Goal: Task Accomplishment & Management: Use online tool/utility

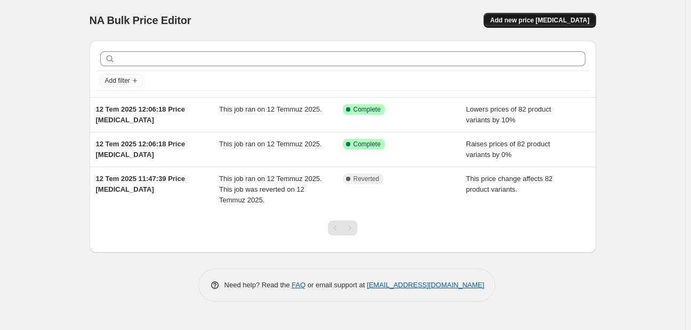
click at [521, 15] on button "Add new price [MEDICAL_DATA]" at bounding box center [540, 20] width 112 height 15
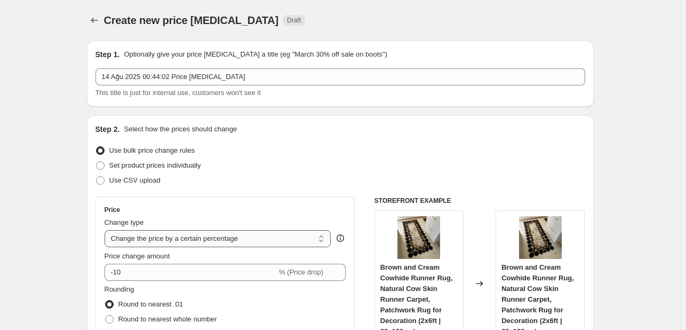
click at [182, 237] on select "Change the price to a certain amount Change the price by a certain amount Chang…" at bounding box center [218, 238] width 227 height 17
click at [107, 230] on select "Change the price to a certain amount Change the price by a certain amount Chang…" at bounding box center [218, 238] width 227 height 17
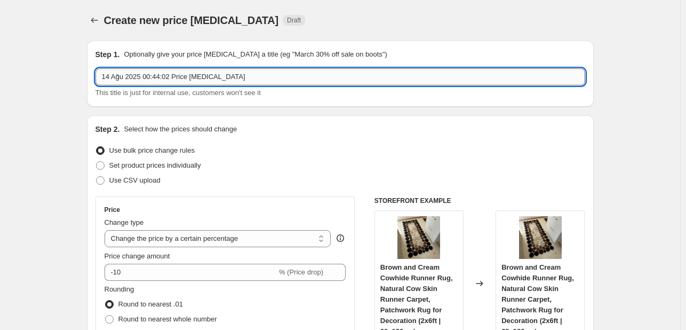
click at [214, 78] on input "14 Ağu 2025 00:44:02 Price [MEDICAL_DATA]" at bounding box center [340, 76] width 490 height 17
click at [188, 235] on select "Change the price to a certain amount Change the price by a certain amount Chang…" at bounding box center [218, 238] width 227 height 17
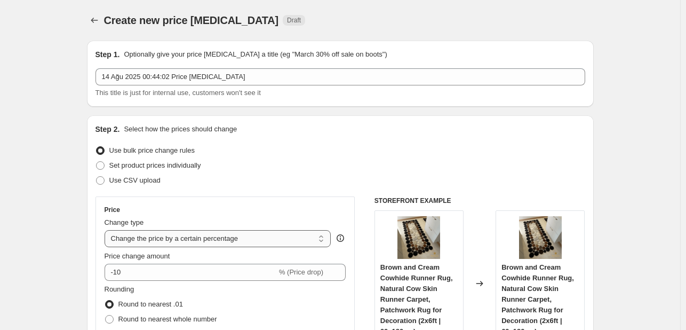
select select "pcap"
click at [107, 230] on select "Change the price to a certain amount Change the price by a certain amount Chang…" at bounding box center [218, 238] width 227 height 17
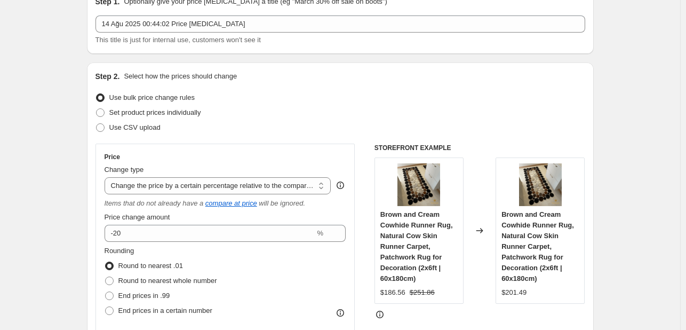
scroll to position [53, 0]
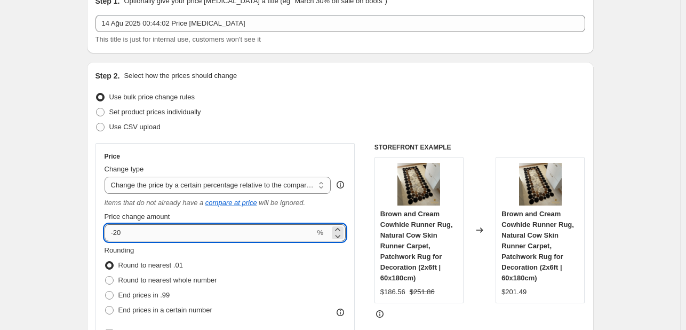
click at [134, 228] on input "-20" at bounding box center [210, 232] width 211 height 17
click at [134, 227] on input "-20" at bounding box center [210, 232] width 211 height 17
type input "55"
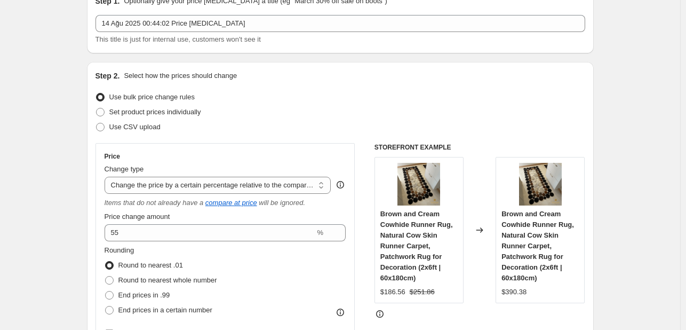
click at [309, 108] on div "Set product prices individually" at bounding box center [340, 112] width 490 height 15
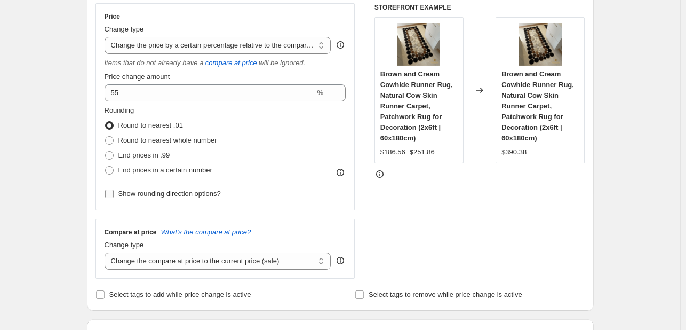
scroll to position [213, 0]
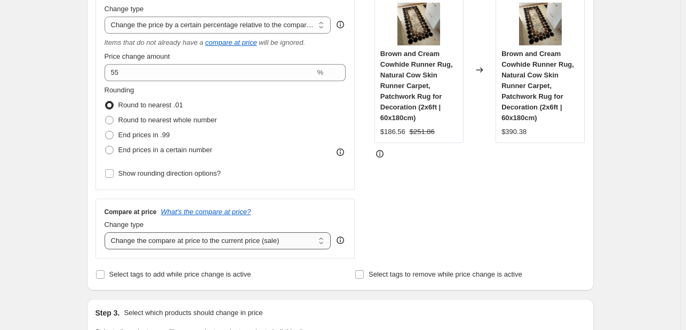
click at [153, 242] on select "Change the compare at price to the current price (sale) Change the compare at p…" at bounding box center [218, 240] width 227 height 17
select select "percentage"
click at [107, 233] on select "Change the compare at price to the current price (sale) Change the compare at p…" at bounding box center [218, 240] width 227 height 17
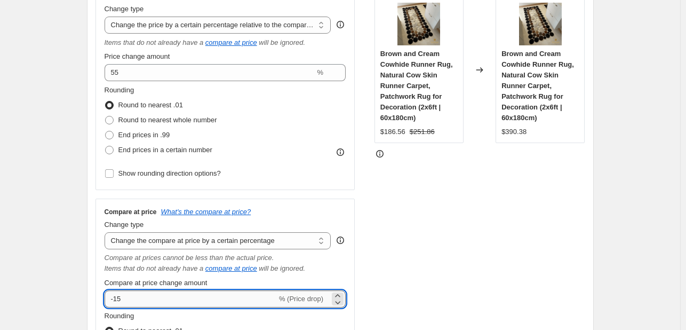
click at [159, 302] on input "-15" at bounding box center [191, 298] width 172 height 17
click at [159, 301] on input "-15" at bounding box center [191, 298] width 172 height 17
type input "-1"
type input "50"
click at [433, 201] on div "STOREFRONT EXAMPLE Brown and Cream Cowhide Runner Rug, Natural Cow Skin Runner …" at bounding box center [479, 199] width 211 height 433
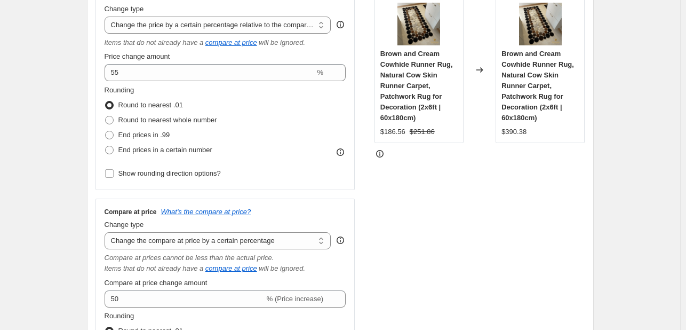
click at [391, 265] on div "STOREFRONT EXAMPLE Brown and Cream Cowhide Runner Rug, Natural Cow Skin Runner …" at bounding box center [479, 199] width 211 height 433
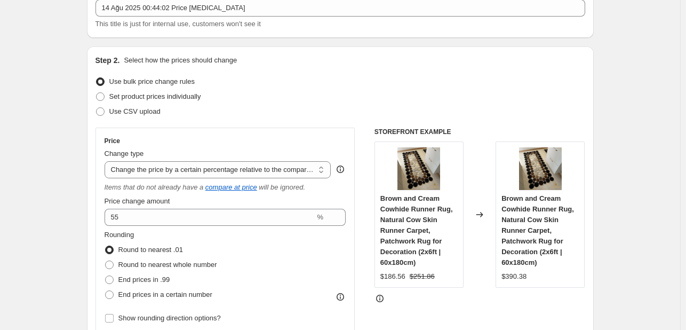
scroll to position [0, 0]
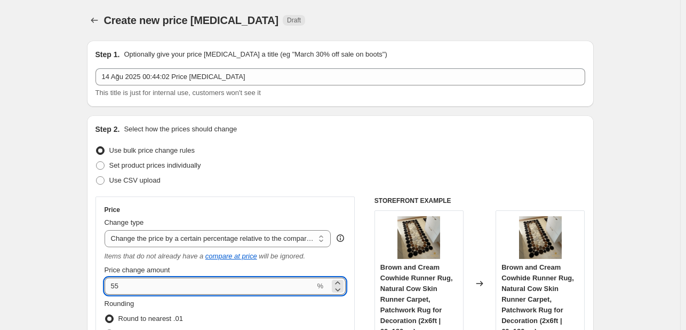
click at [129, 283] on input "55" at bounding box center [210, 285] width 211 height 17
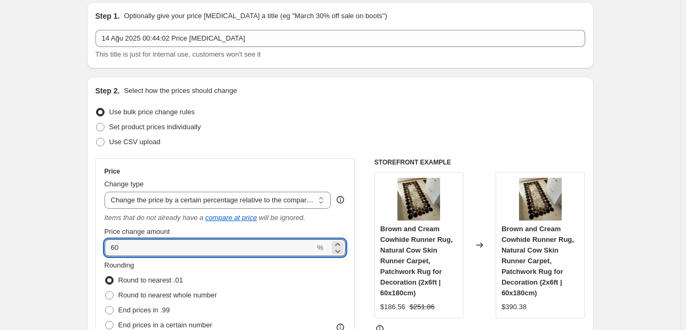
scroll to position [107, 0]
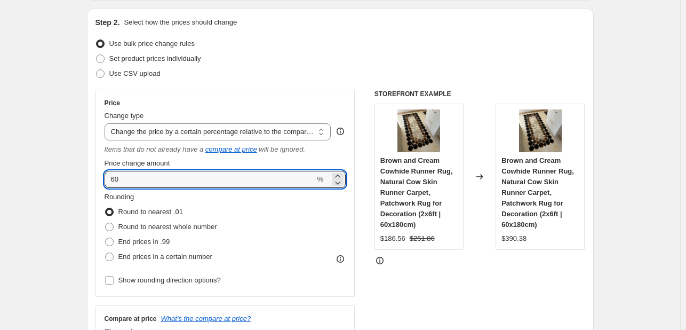
click at [179, 178] on input "60" at bounding box center [210, 179] width 211 height 17
type input "6"
type input "55"
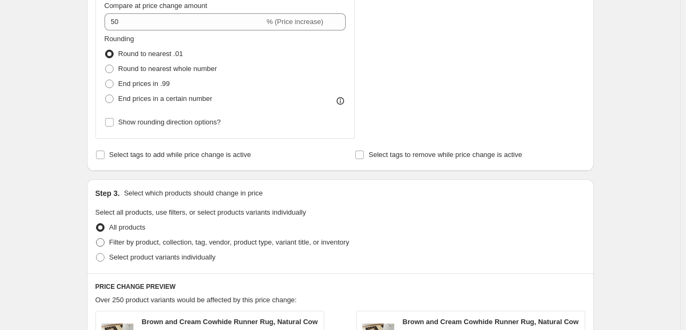
scroll to position [533, 0]
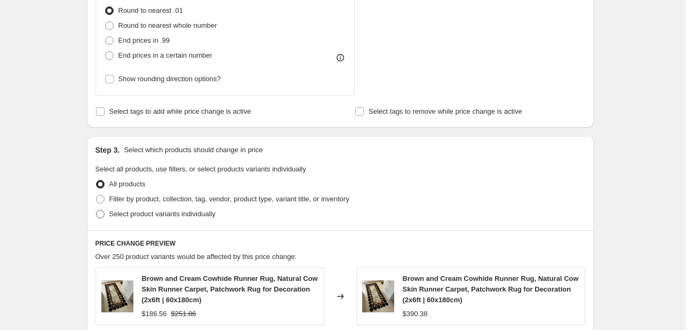
click at [103, 212] on span at bounding box center [100, 214] width 9 height 9
click at [97, 210] on input "Select product variants individually" at bounding box center [96, 210] width 1 height 1
radio input "true"
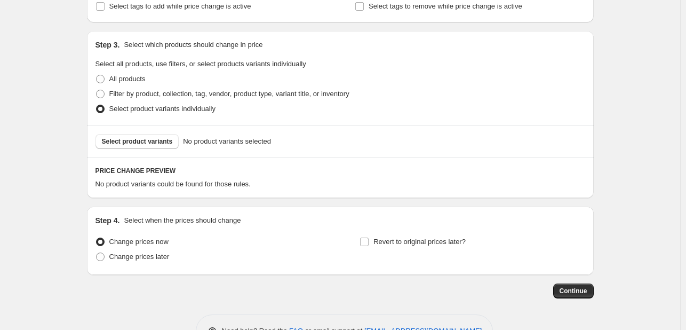
scroll to position [640, 0]
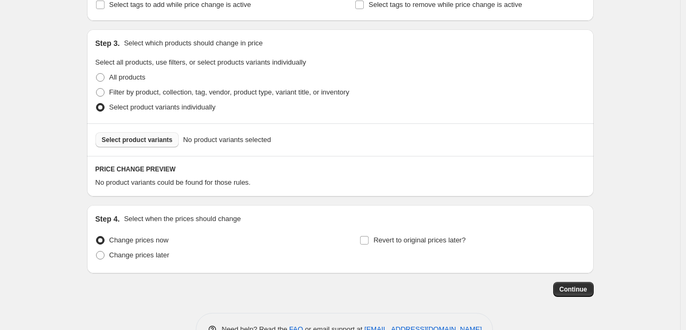
click at [145, 145] on button "Select product variants" at bounding box center [137, 139] width 84 height 15
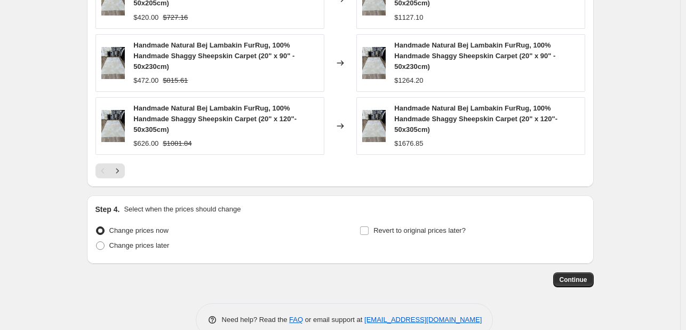
scroll to position [1010, 0]
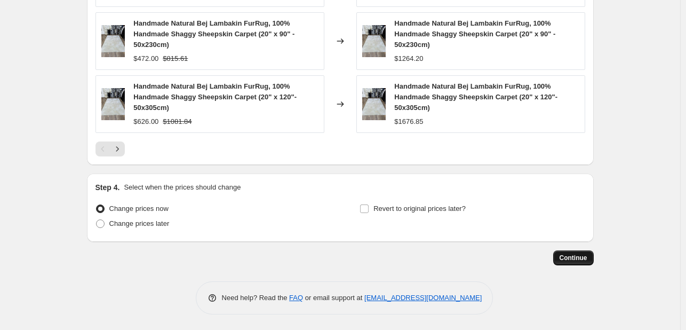
click at [568, 260] on span "Continue" at bounding box center [574, 257] width 28 height 9
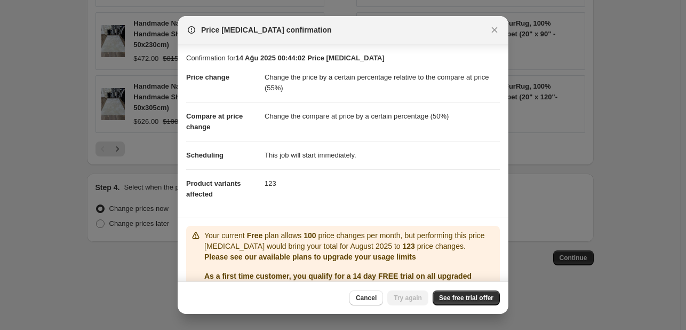
scroll to position [53, 0]
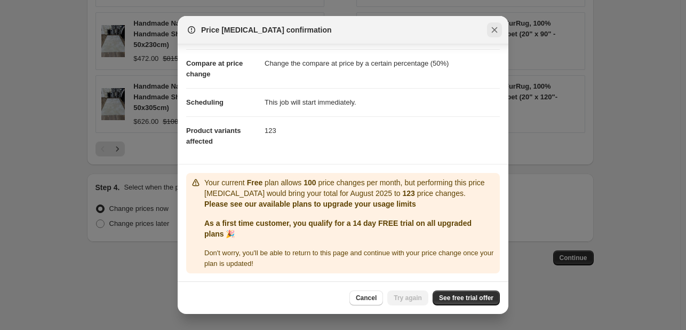
click at [495, 26] on icon "Close" at bounding box center [494, 30] width 11 height 11
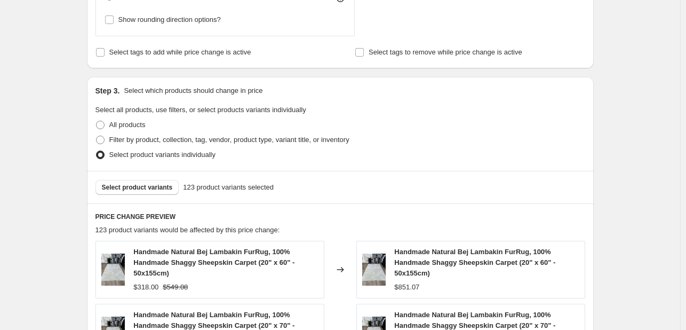
scroll to position [584, 0]
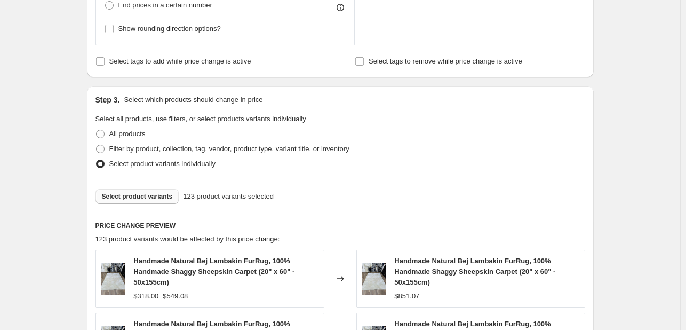
click at [139, 199] on span "Select product variants" at bounding box center [137, 196] width 71 height 9
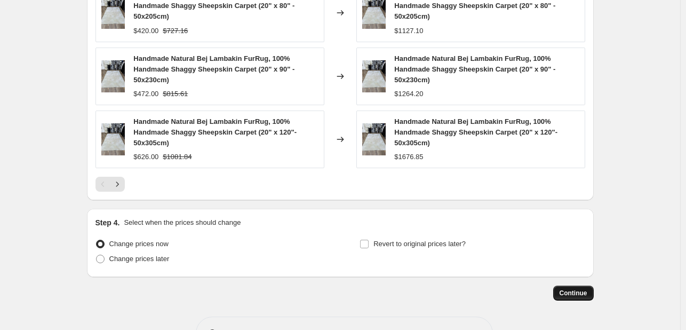
scroll to position [1010, 0]
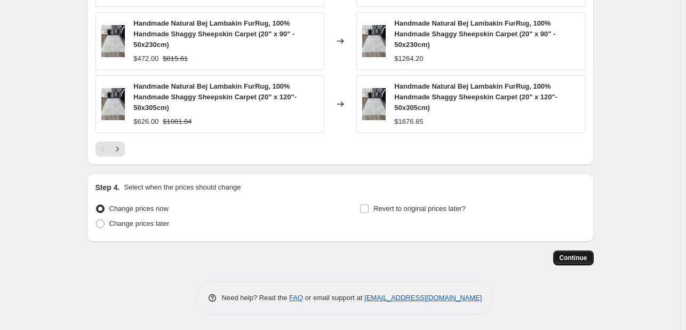
click at [583, 260] on span "Continue" at bounding box center [574, 257] width 28 height 9
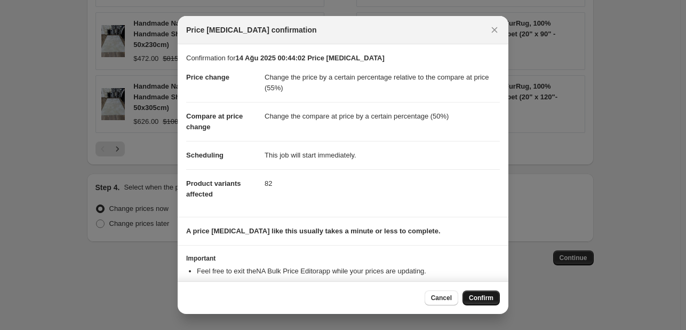
click at [484, 298] on span "Confirm" at bounding box center [481, 297] width 25 height 9
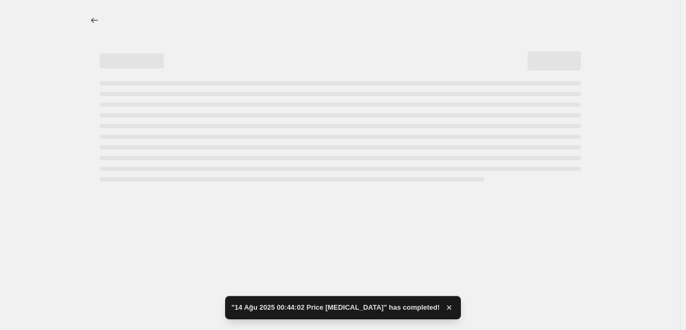
select select "pcap"
select select "percentage"
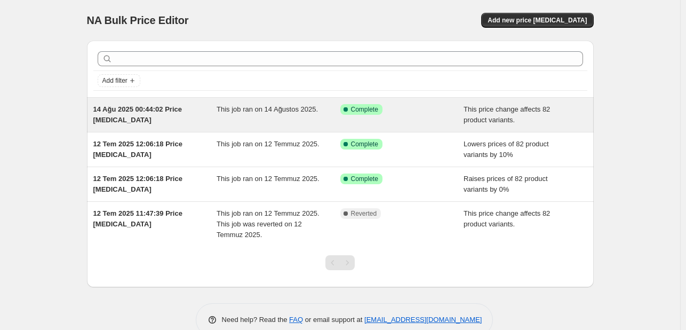
click at [361, 116] on div "Success Complete Complete" at bounding box center [402, 114] width 124 height 21
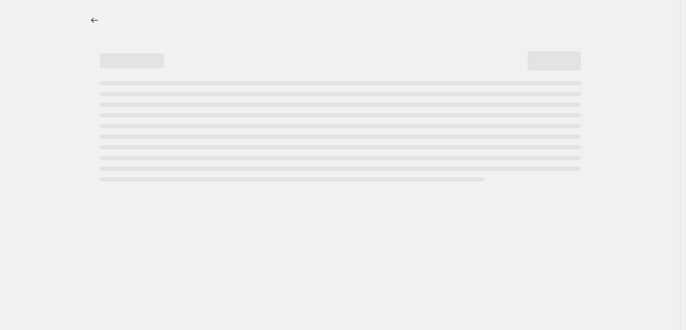
select select "pcap"
select select "percentage"
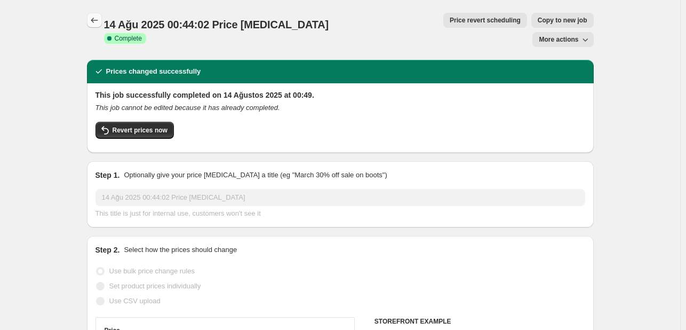
click at [96, 19] on icon "Price change jobs" at bounding box center [94, 20] width 11 height 11
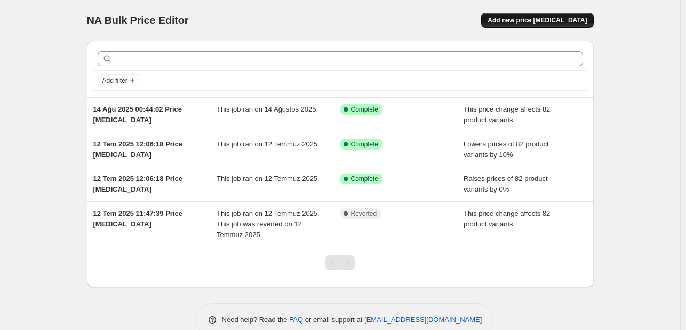
click at [543, 25] on button "Add new price [MEDICAL_DATA]" at bounding box center [537, 20] width 112 height 15
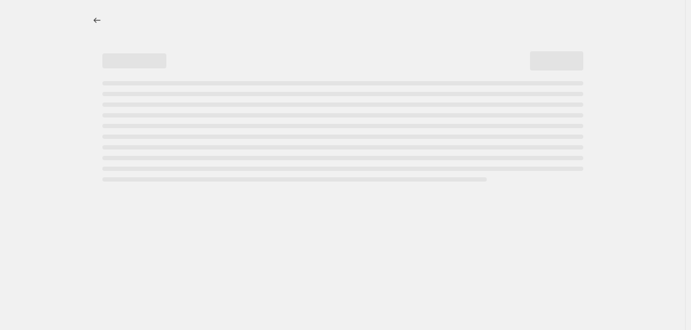
select select "percentage"
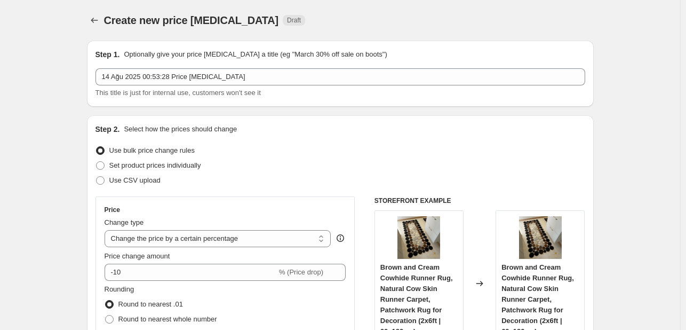
drag, startPoint x: 348, startPoint y: 28, endPoint x: 654, endPoint y: 149, distance: 328.8
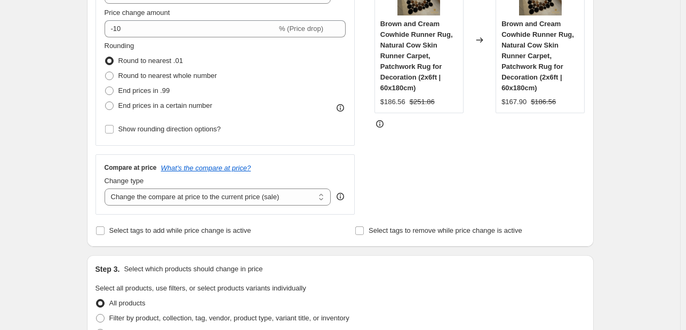
scroll to position [480, 0]
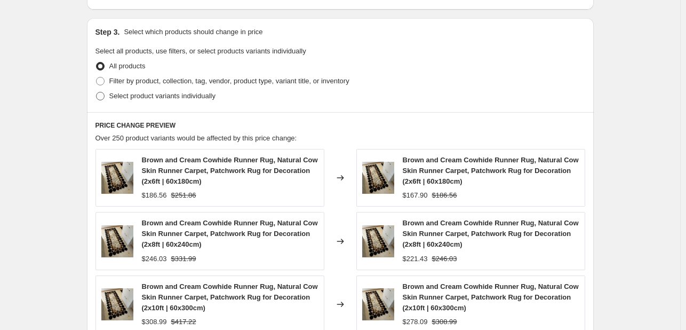
click at [117, 99] on span "Select product variants individually" at bounding box center [162, 96] width 106 height 8
click at [97, 92] on input "Select product variants individually" at bounding box center [96, 92] width 1 height 1
radio input "true"
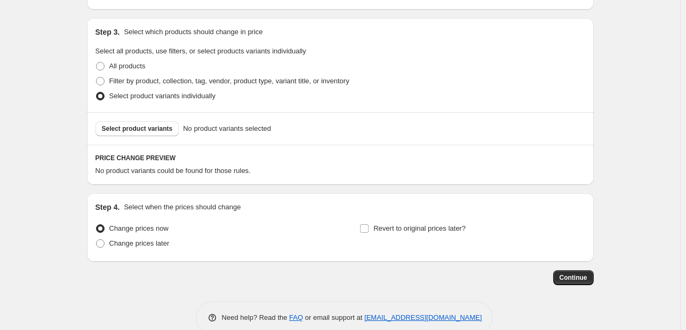
click at [130, 127] on span "Select product variants" at bounding box center [137, 128] width 71 height 9
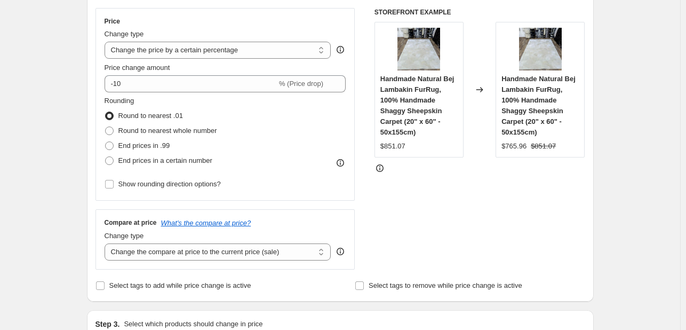
scroll to position [53, 0]
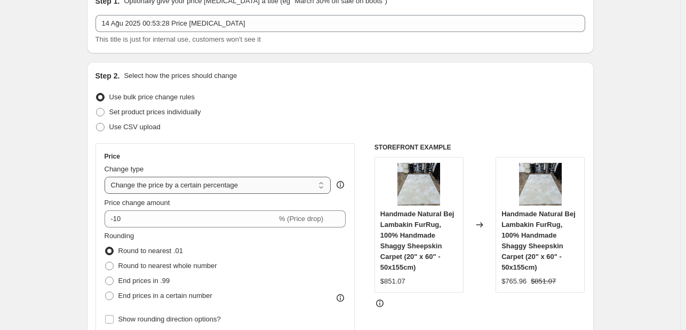
click at [173, 182] on select "Change the price to a certain amount Change the price by a certain amount Chang…" at bounding box center [218, 185] width 227 height 17
click at [264, 129] on div "Use CSV upload" at bounding box center [340, 126] width 490 height 15
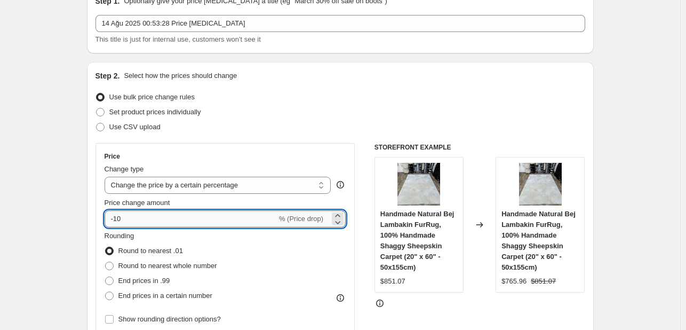
click at [192, 216] on input "-10" at bounding box center [191, 218] width 172 height 17
type input "60"
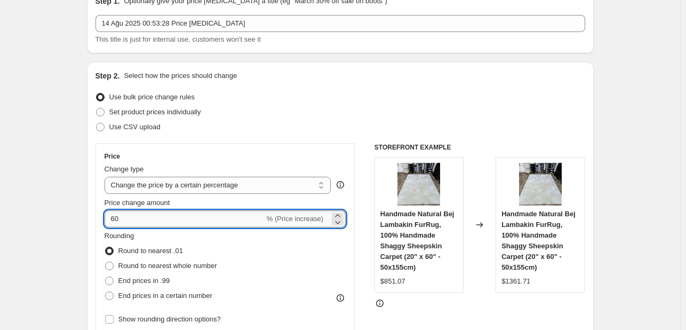
click at [239, 220] on input "60" at bounding box center [185, 218] width 160 height 17
click at [239, 219] on input "60" at bounding box center [185, 218] width 160 height 17
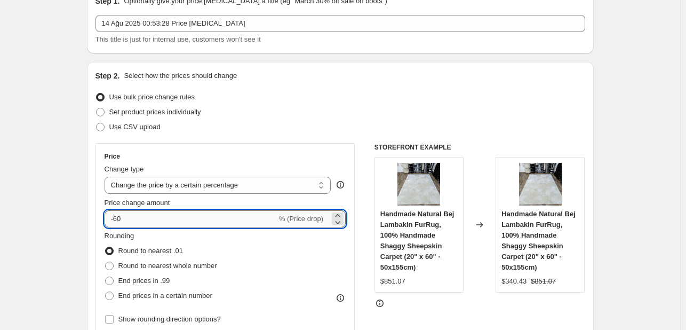
click at [149, 222] on input "-60" at bounding box center [191, 218] width 172 height 17
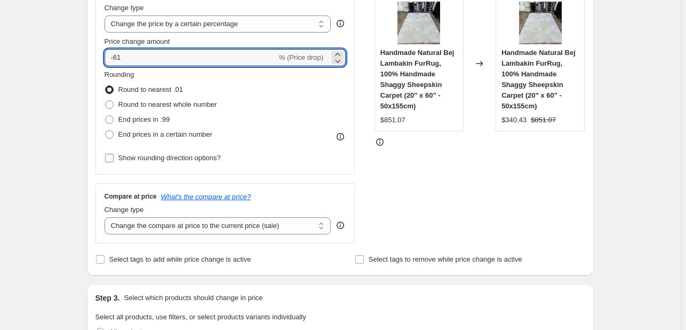
scroll to position [213, 0]
type input "-61"
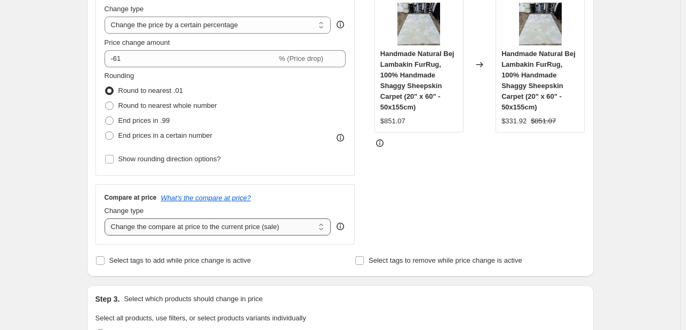
click at [156, 227] on select "Change the compare at price to the current price (sale) Change the compare at p…" at bounding box center [218, 226] width 227 height 17
click at [107, 218] on select "Change the compare at price to the current price (sale) Change the compare at p…" at bounding box center [218, 226] width 227 height 17
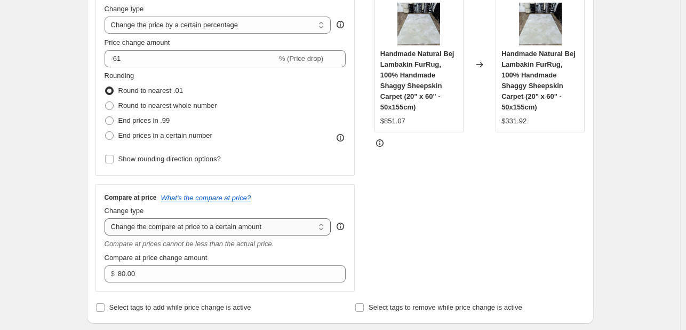
click at [203, 229] on select "Change the compare at price to the current price (sale) Change the compare at p…" at bounding box center [218, 226] width 227 height 17
select select "by"
click at [107, 218] on select "Change the compare at price to the current price (sale) Change the compare at p…" at bounding box center [218, 226] width 227 height 17
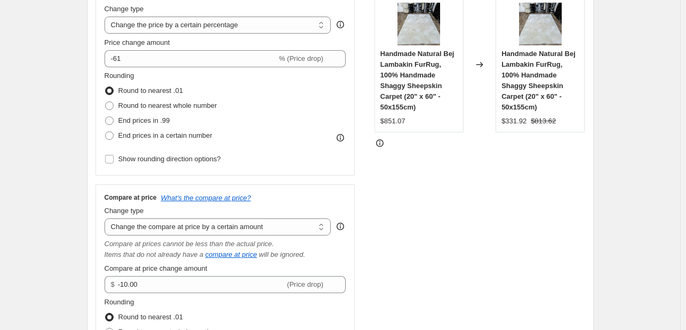
type input "-10.00"
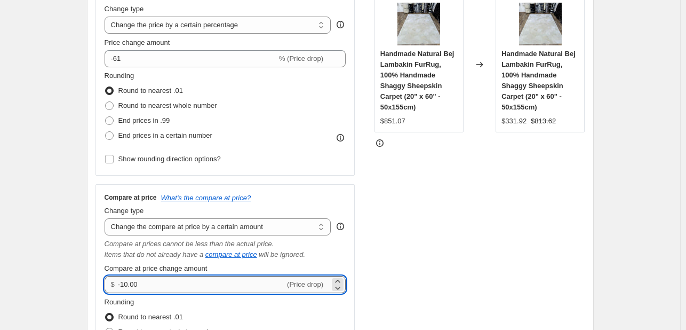
click at [188, 285] on input "-10.00" at bounding box center [201, 284] width 167 height 17
click at [189, 280] on input "-10.00" at bounding box center [201, 284] width 167 height 17
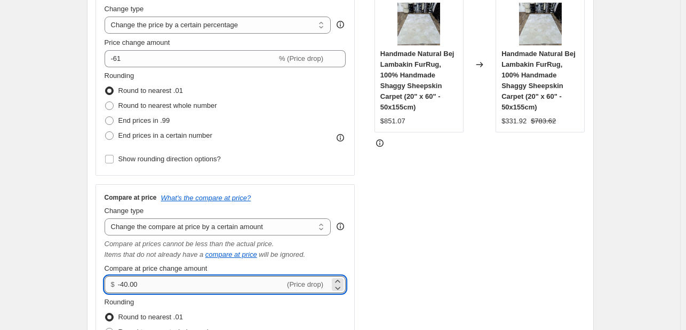
click at [198, 278] on input "-40.00" at bounding box center [201, 284] width 167 height 17
click at [197, 277] on input "-40.00" at bounding box center [201, 284] width 167 height 17
click at [185, 289] on input "-40.00" at bounding box center [201, 284] width 167 height 17
click at [185, 288] on input "-40.00" at bounding box center [201, 284] width 167 height 17
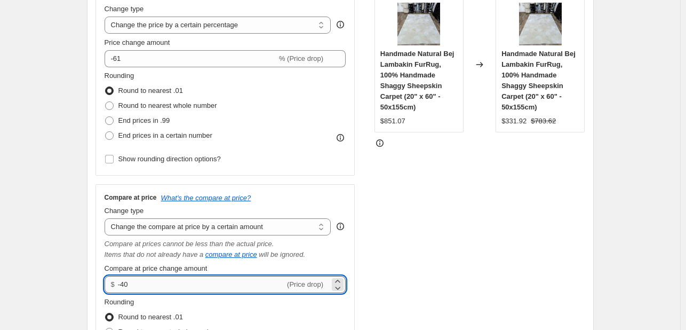
type input "-4"
type input "-60.00"
click at [495, 286] on div "STOREFRONT EXAMPLE Handmade Natural Bej Lambakin FurRug, 100% Handmade Shaggy S…" at bounding box center [479, 192] width 211 height 419
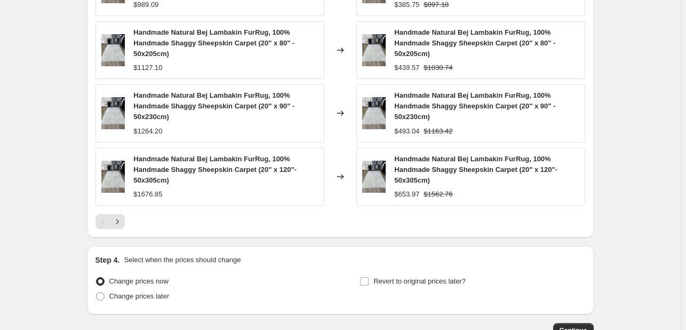
scroll to position [996, 0]
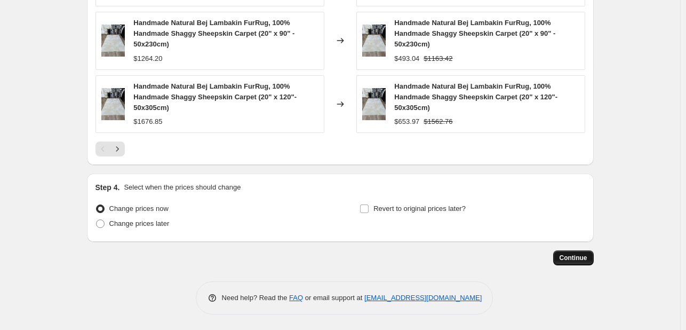
click at [568, 260] on span "Continue" at bounding box center [574, 257] width 28 height 9
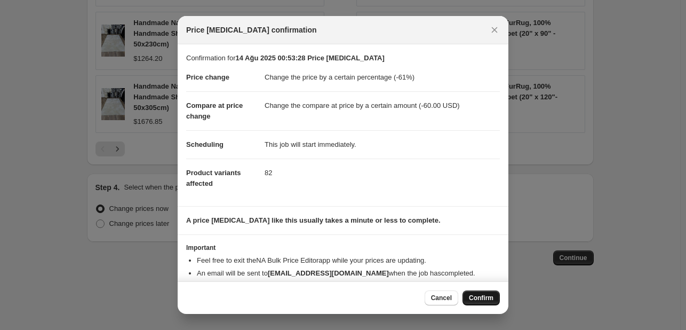
click at [472, 294] on span "Confirm" at bounding box center [481, 297] width 25 height 9
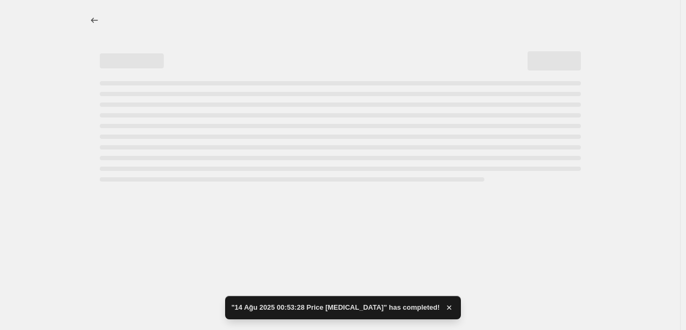
select select "percentage"
select select "by"
